Goal: Task Accomplishment & Management: Manage account settings

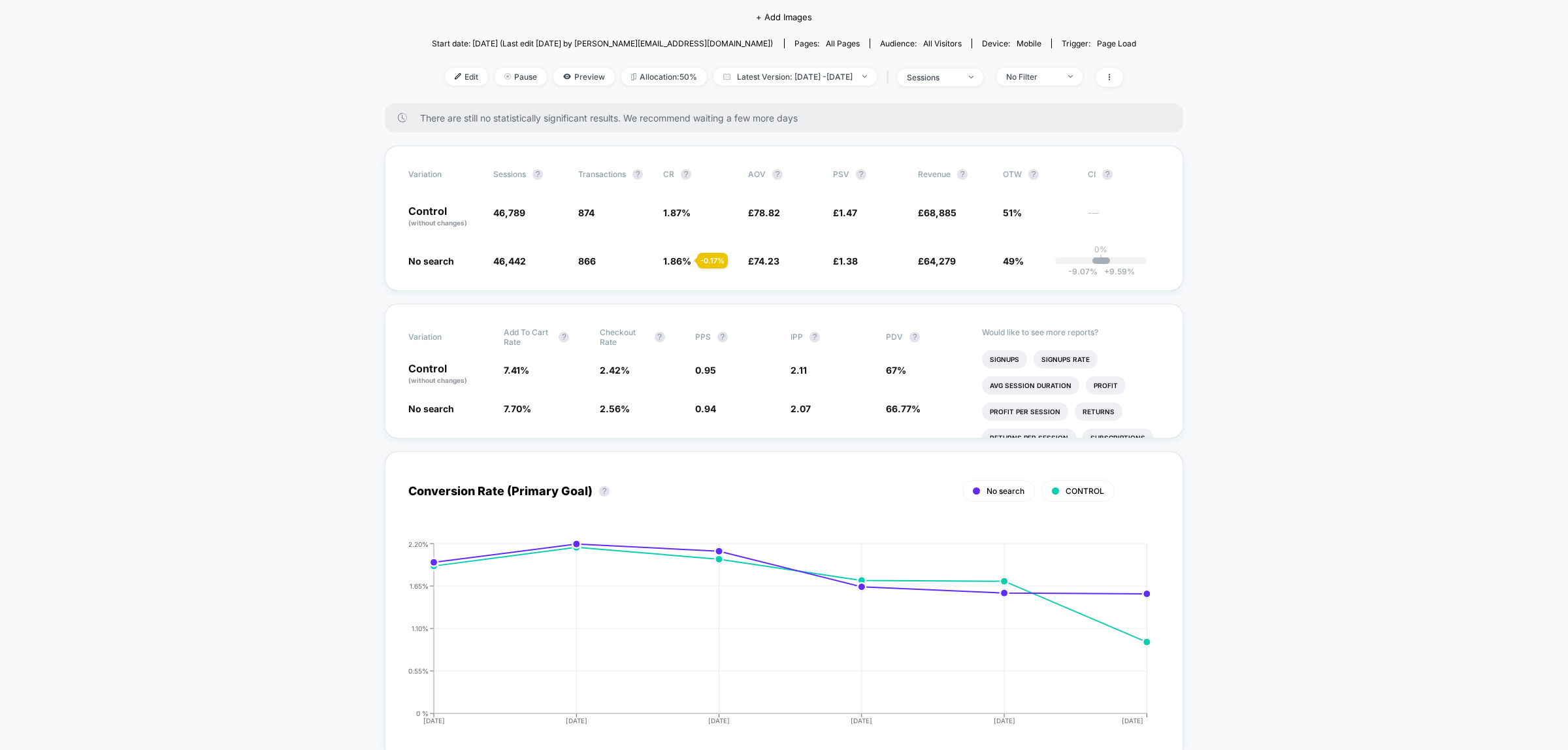
scroll to position [163, 0]
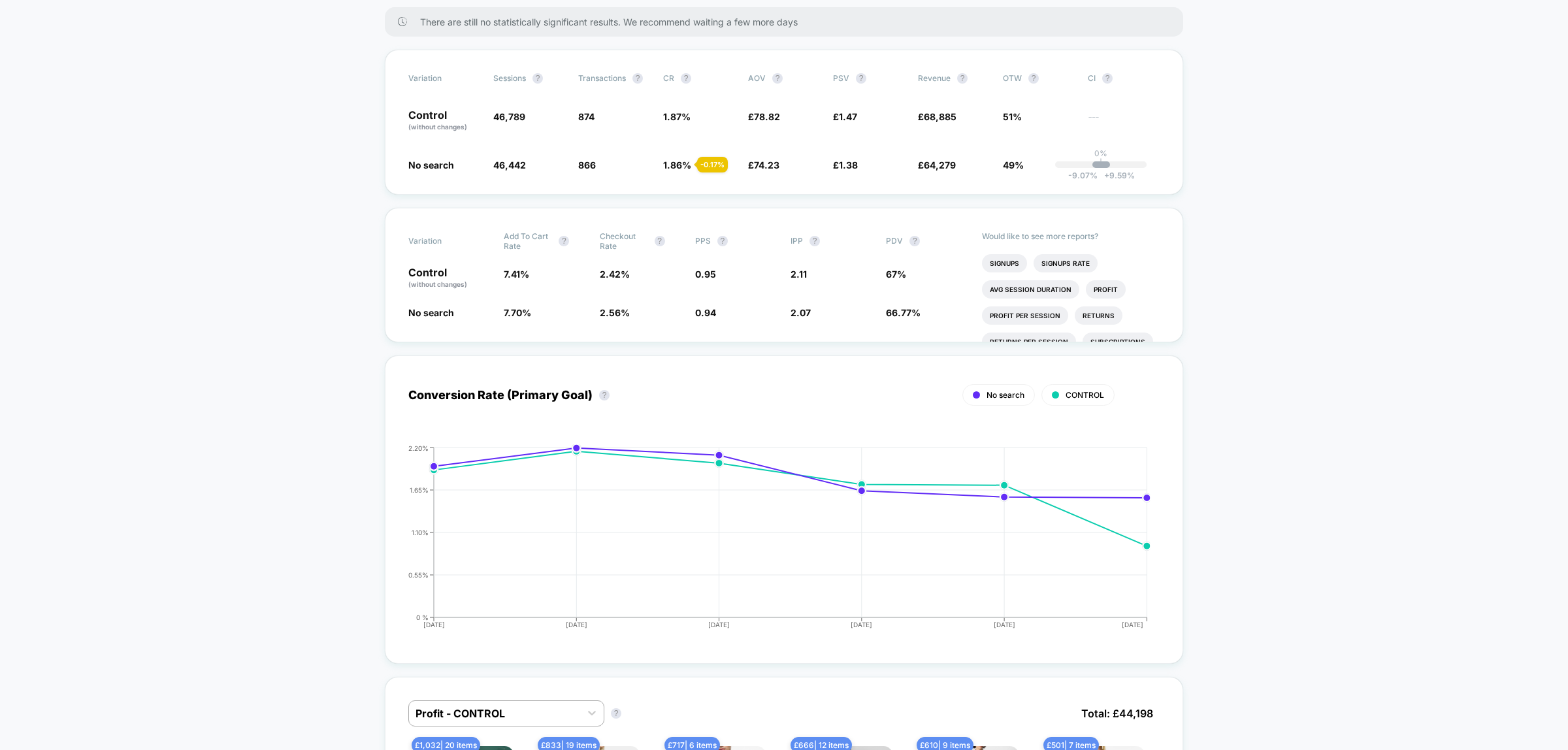
scroll to position [0, 0]
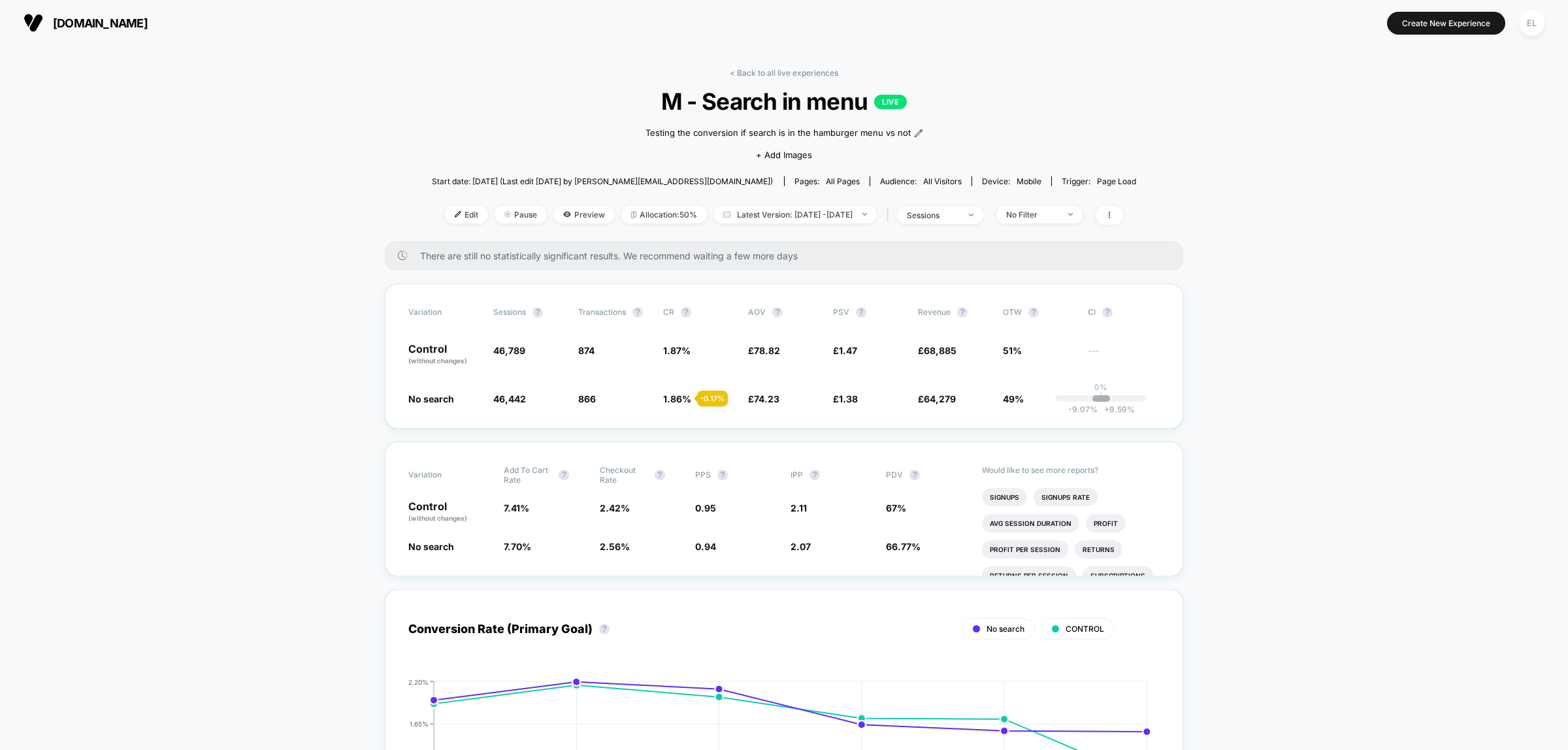
click at [1083, 217] on span "No Filter" at bounding box center [1039, 214] width 86 height 18
click at [1041, 311] on span "Returning Visitors" at bounding box center [1057, 313] width 75 height 11
click at [1070, 398] on button "Save" at bounding box center [1058, 402] width 120 height 22
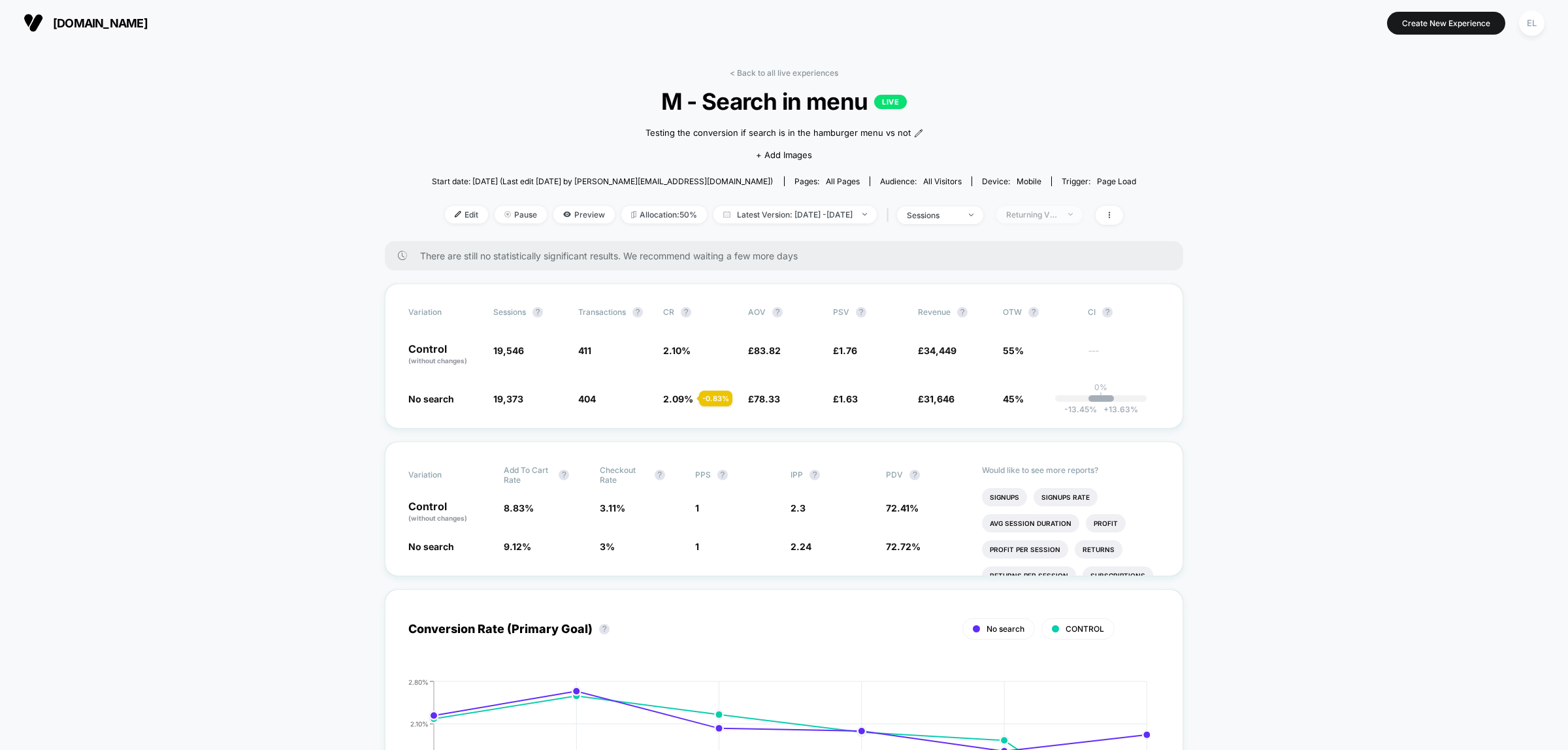
click at [1083, 217] on span "Returning Visitors" at bounding box center [1039, 214] width 86 height 18
click at [1053, 336] on span "New Visitors" at bounding box center [1046, 339] width 53 height 11
click at [1066, 406] on button "Save" at bounding box center [1058, 402] width 120 height 22
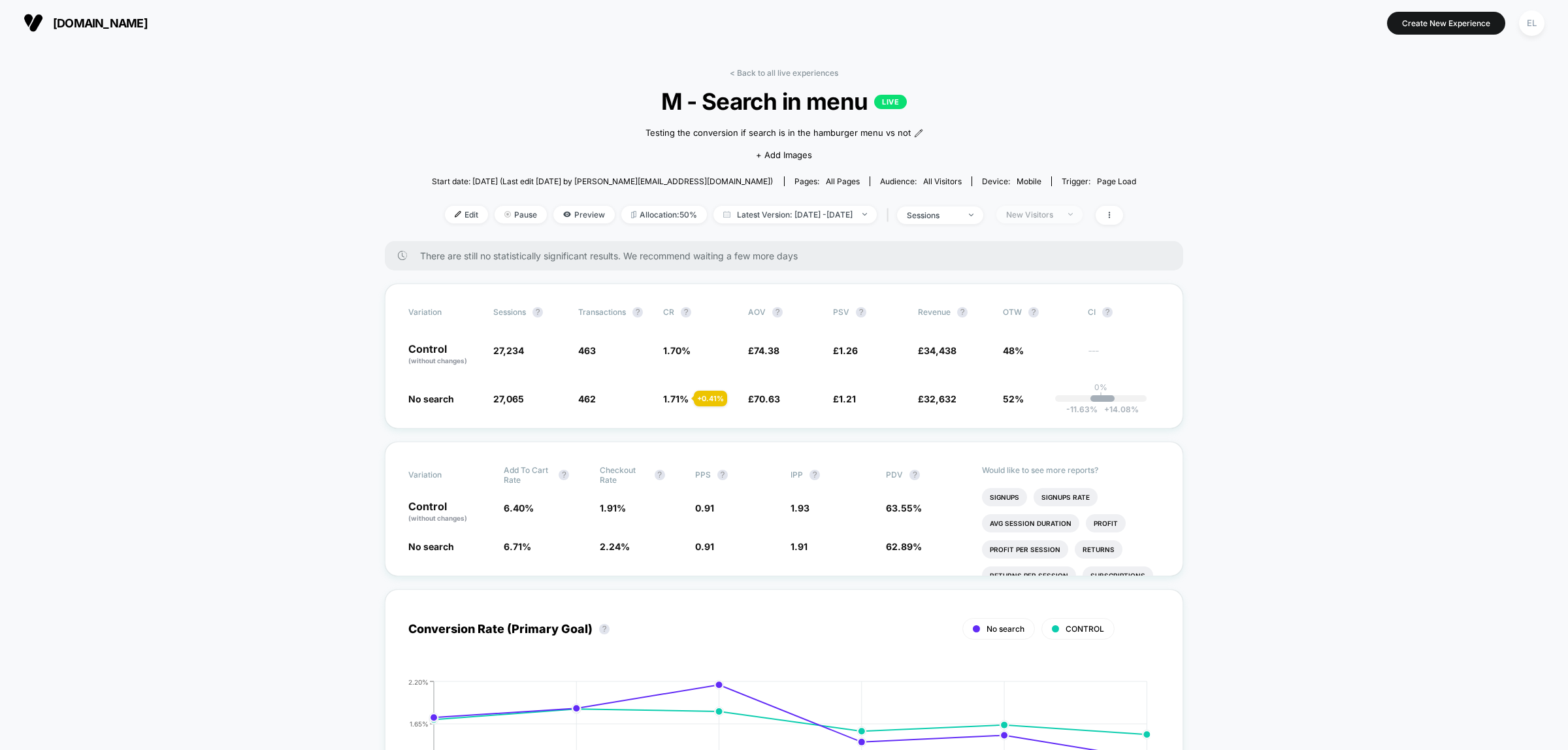
click at [1082, 209] on span "New Visitors" at bounding box center [1039, 214] width 86 height 18
drag, startPoint x: 1039, startPoint y: 367, endPoint x: 1064, endPoint y: 389, distance: 33.3
click at [1040, 367] on span "No Filter" at bounding box center [1037, 365] width 36 height 11
drag, startPoint x: 1069, startPoint y: 399, endPoint x: 1179, endPoint y: 400, distance: 110.0
click at [1069, 400] on button "Save" at bounding box center [1058, 402] width 120 height 22
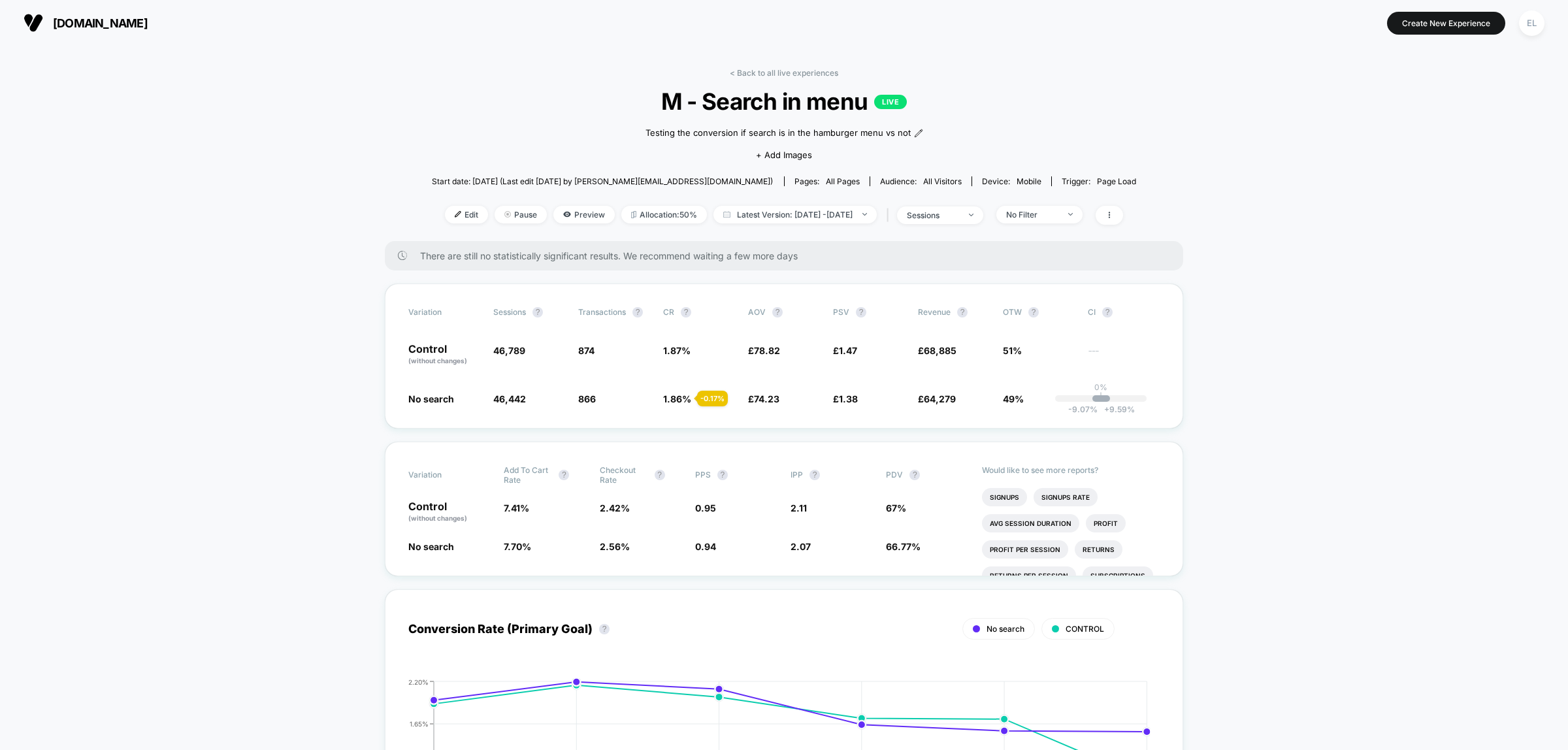
click at [983, 217] on span "sessions" at bounding box center [940, 215] width 86 height 18
click at [987, 294] on span "Sessions with impressions" at bounding box center [952, 289] width 111 height 11
click at [980, 351] on button "Save" at bounding box center [953, 352] width 155 height 22
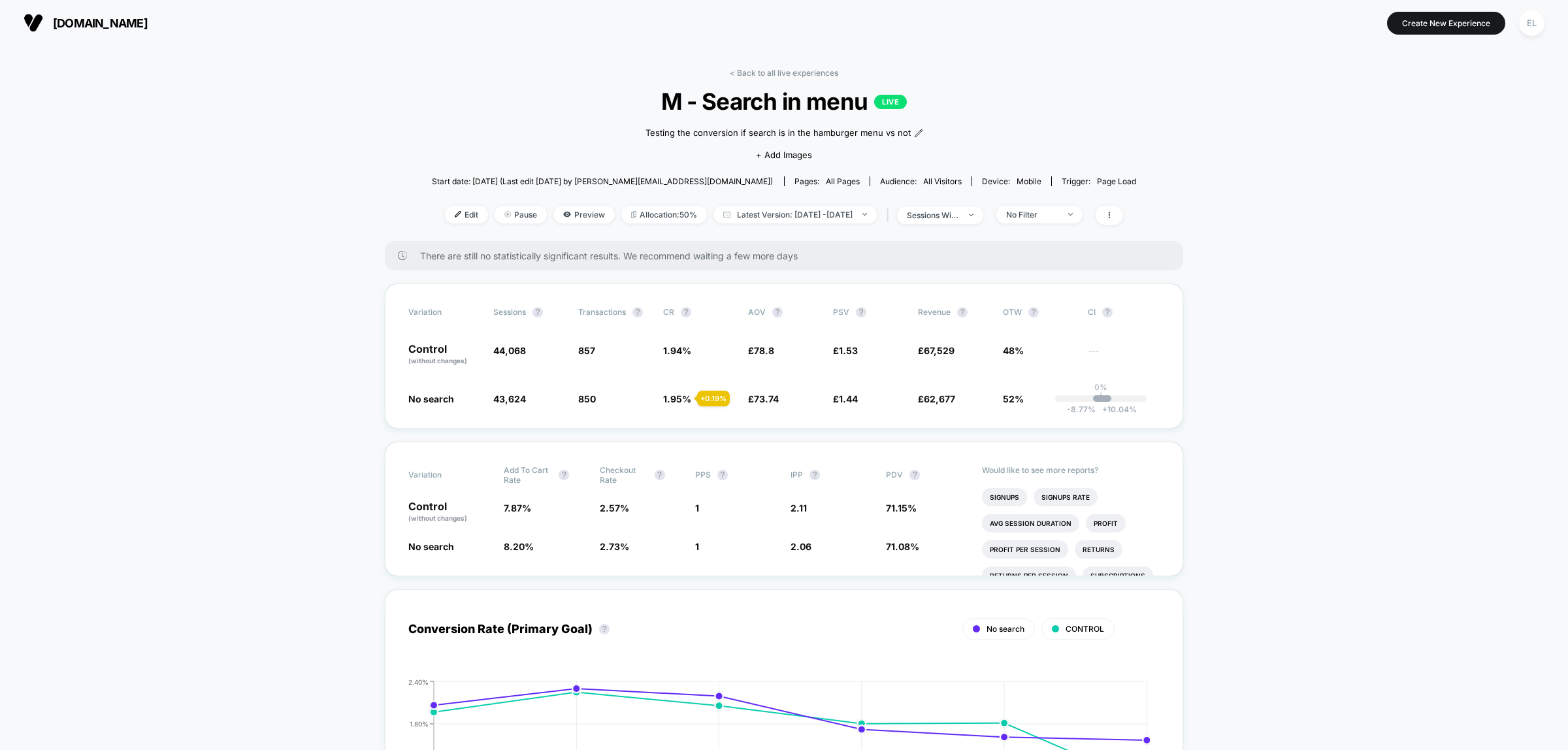
click at [974, 214] on img at bounding box center [971, 215] width 5 height 3
click at [902, 321] on div "Users" at bounding box center [898, 314] width 45 height 13
click at [989, 359] on button "Save" at bounding box center [953, 352] width 155 height 22
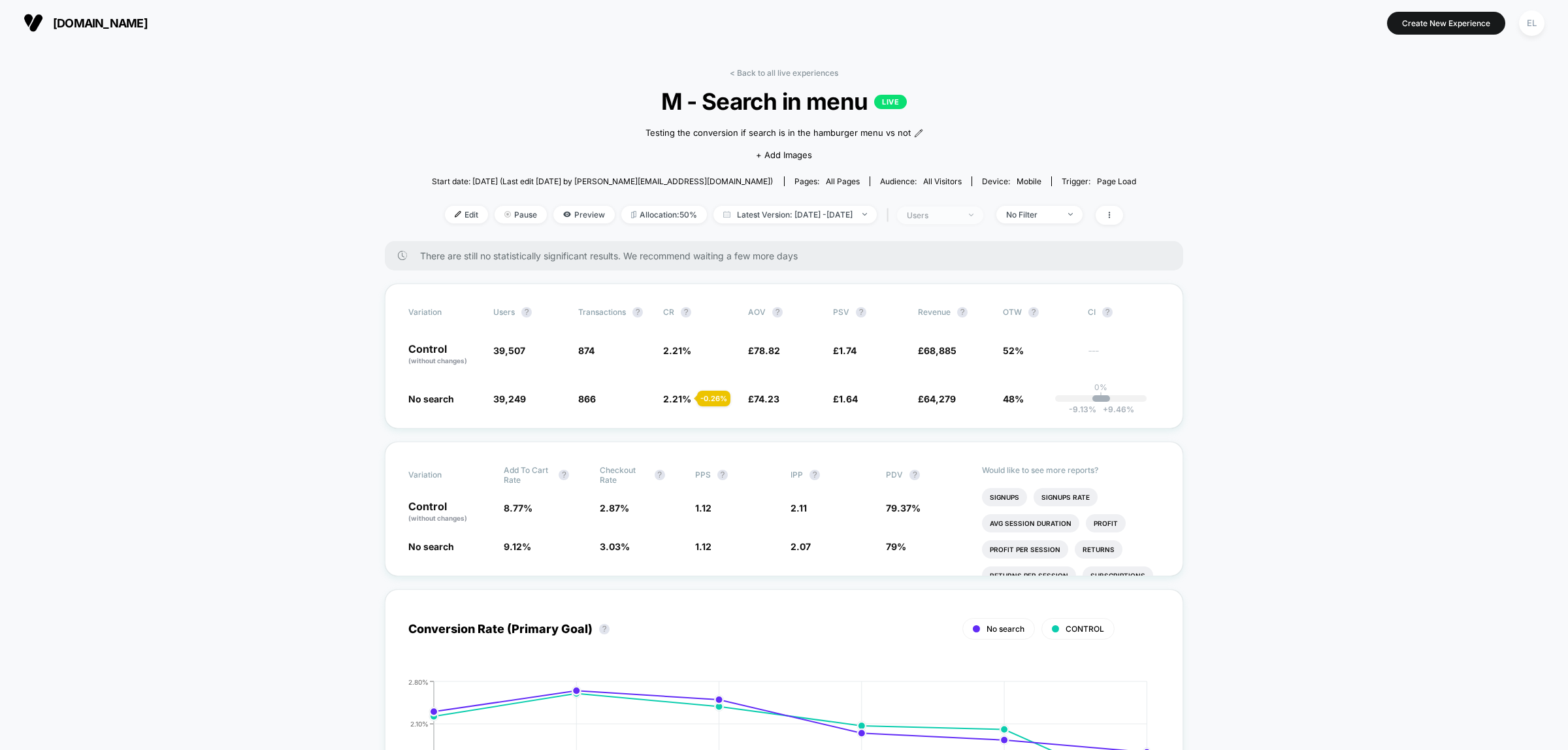
click at [983, 214] on span "users" at bounding box center [940, 215] width 86 height 18
click at [919, 263] on span "Sessions" at bounding box center [916, 263] width 38 height 11
click at [964, 347] on button "Save" at bounding box center [953, 352] width 155 height 22
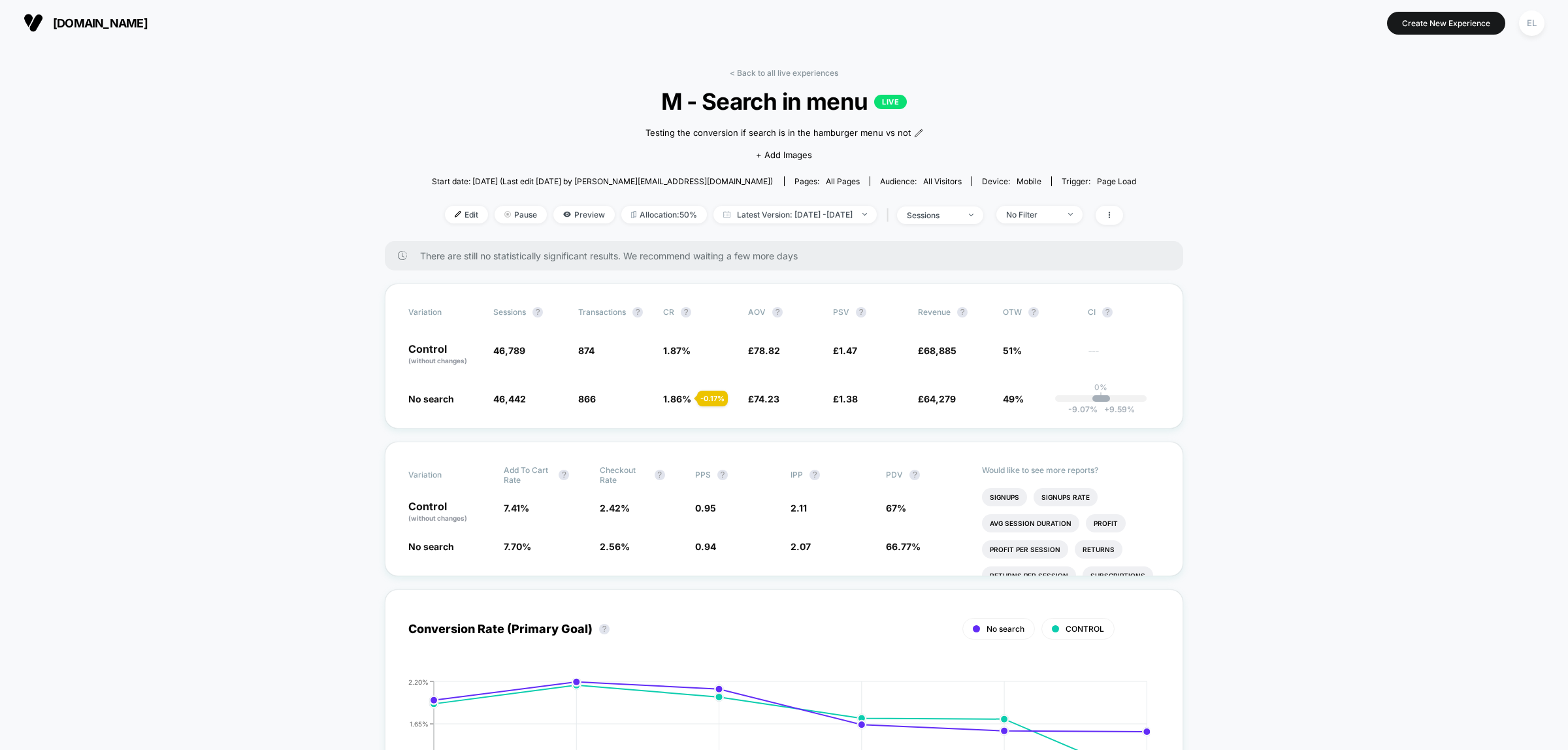
click at [432, 120] on div "< Back to all live experiences M - Search in menu LIVE Testing the conversion i…" at bounding box center [784, 154] width 705 height 173
